Goal: Submit feedback/report problem: Submit feedback/report problem

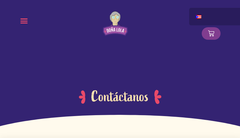
type input "uGDiHbQLAcvCmcDS"
type input "YjZCMdmGaIOzzQ"
type input "[EMAIL_ADDRESS][DOMAIN_NAME]"
radio input "true"
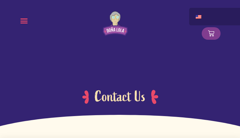
type input "sQJjVBXkdlxgdU"
type input "xvrgrGGQSB"
type input "[EMAIL_ADDRESS][DOMAIN_NAME]"
radio input "true"
